Goal: Task Accomplishment & Management: Use online tool/utility

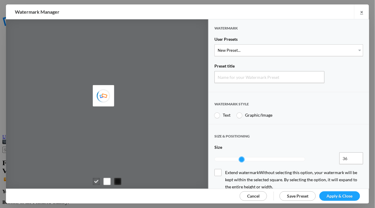
type input "Watermark-8/18/2025"
radio input "true"
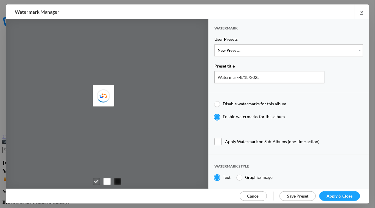
type input "Cheryl Pursell"
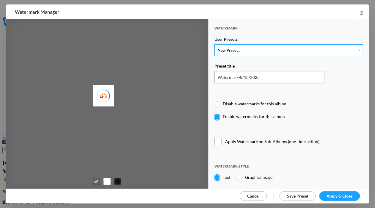
click at [357, 51] on select "New Preset..." at bounding box center [289, 50] width 149 height 12
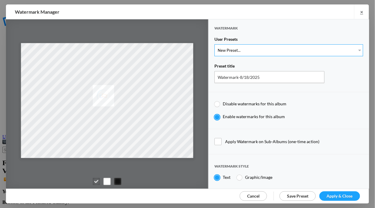
select select "1: Object"
click at [215, 44] on select "New Preset... WhiteCPwatermark BlackCPwatermark capBLACK CAPWHITE GIFWHITE GIFB…" at bounding box center [289, 50] width 149 height 12
type input "WhiteCPwatermark"
radio input "false"
radio input "true"
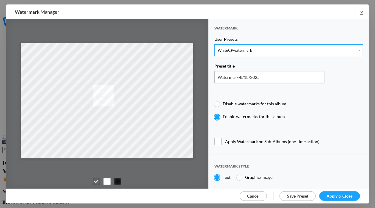
type input "41"
radio input "true"
radio input "false"
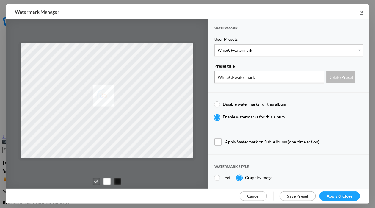
click at [346, 193] on span "Apply & Close" at bounding box center [340, 195] width 26 height 5
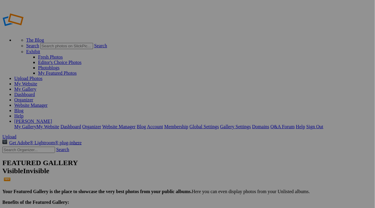
drag, startPoint x: 0, startPoint y: 0, endPoint x: 346, endPoint y: 193, distance: 396.0
